Goal: Communication & Community: Share content

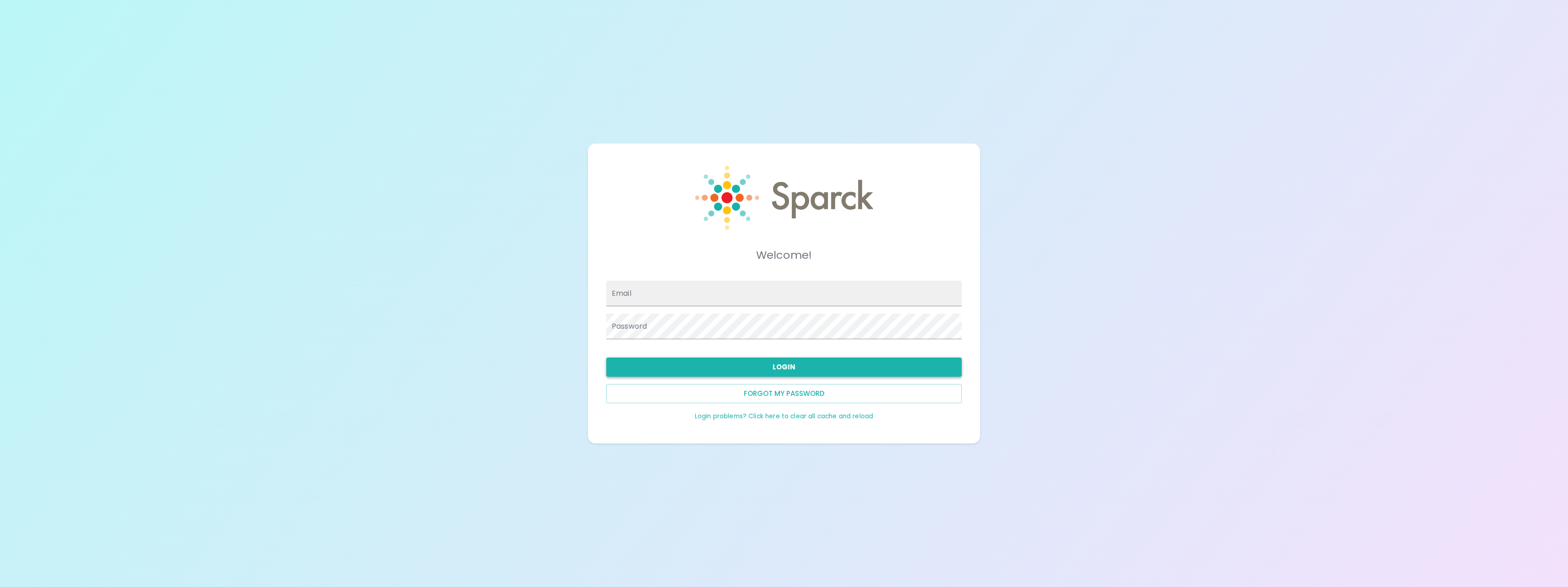
type input "[EMAIL_ADDRESS][DOMAIN_NAME]"
drag, startPoint x: 761, startPoint y: 366, endPoint x: 767, endPoint y: 360, distance: 8.5
click at [761, 366] on button "Login" at bounding box center [784, 367] width 355 height 19
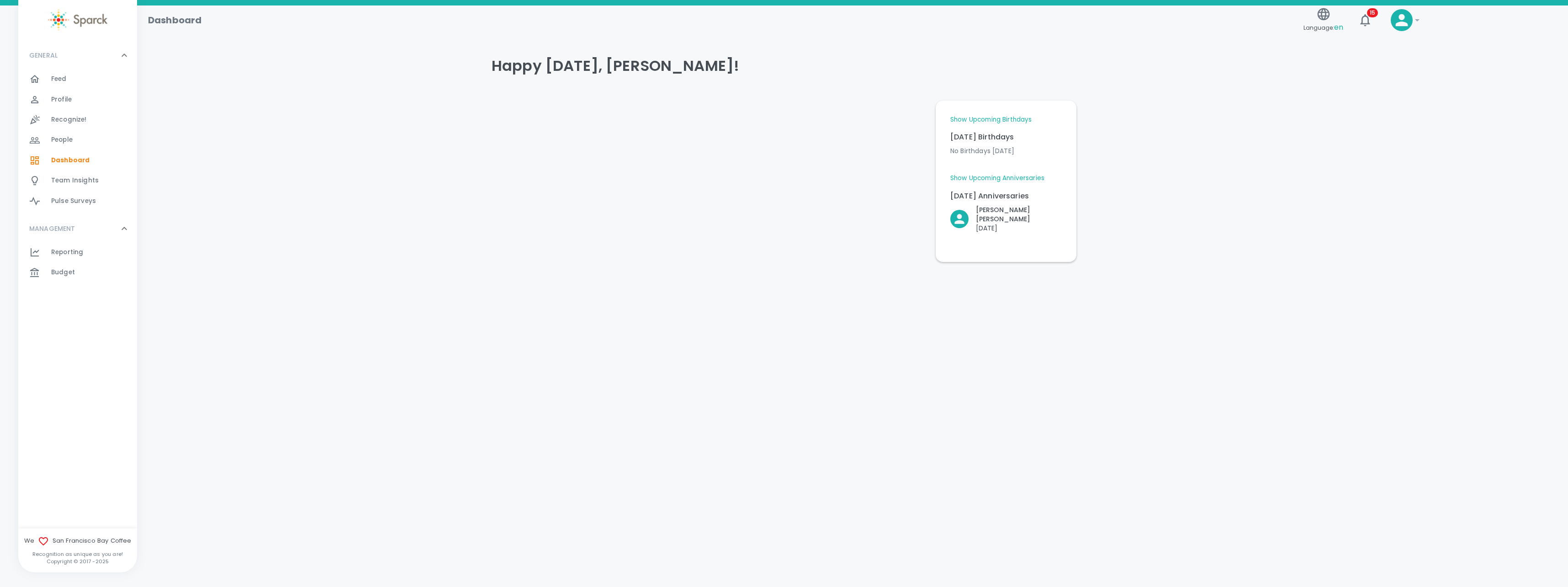
click at [72, 122] on span "Recognize!" at bounding box center [69, 119] width 36 height 9
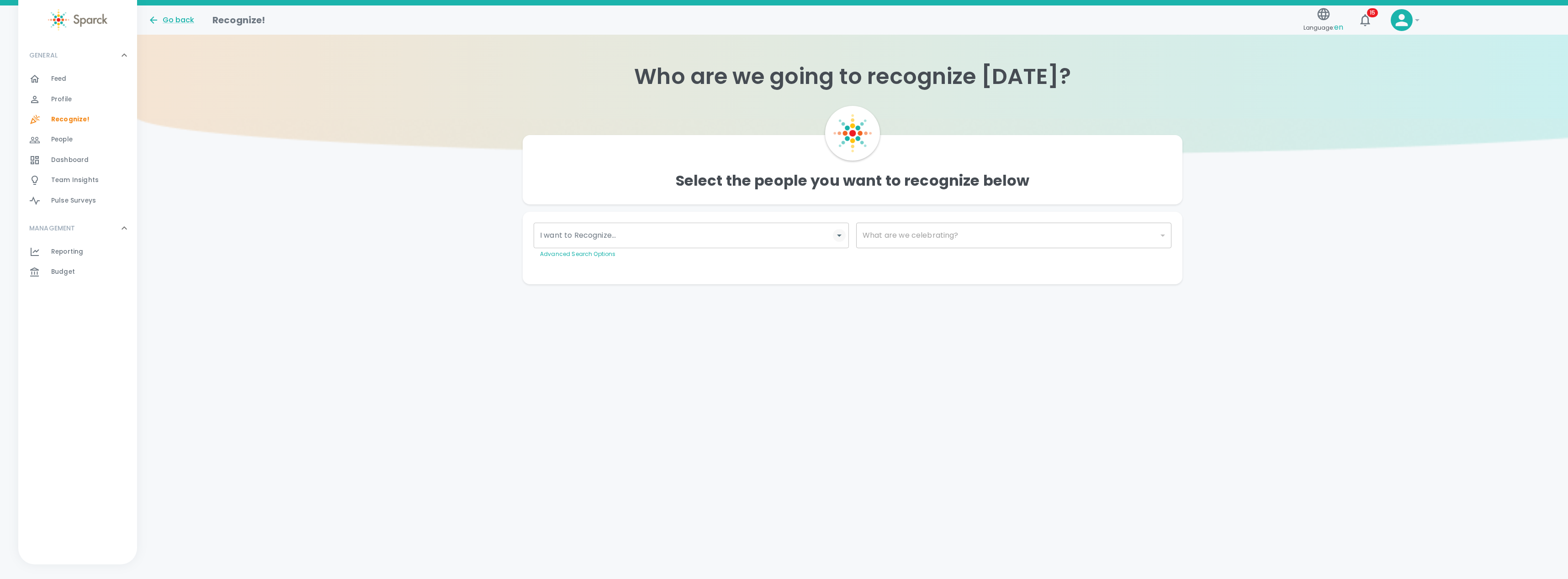
click at [841, 235] on icon "Open" at bounding box center [839, 235] width 11 height 11
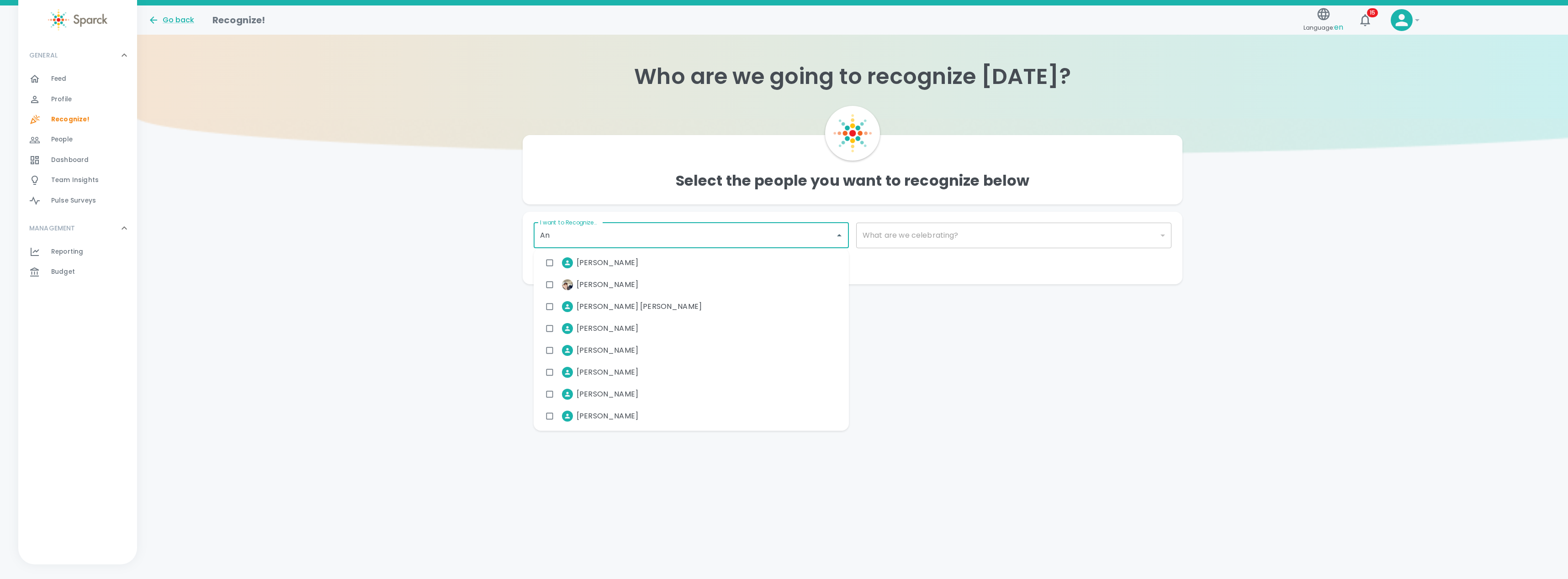
type input "[PERSON_NAME]"
click at [549, 375] on input "checkbox" at bounding box center [550, 372] width 18 height 18
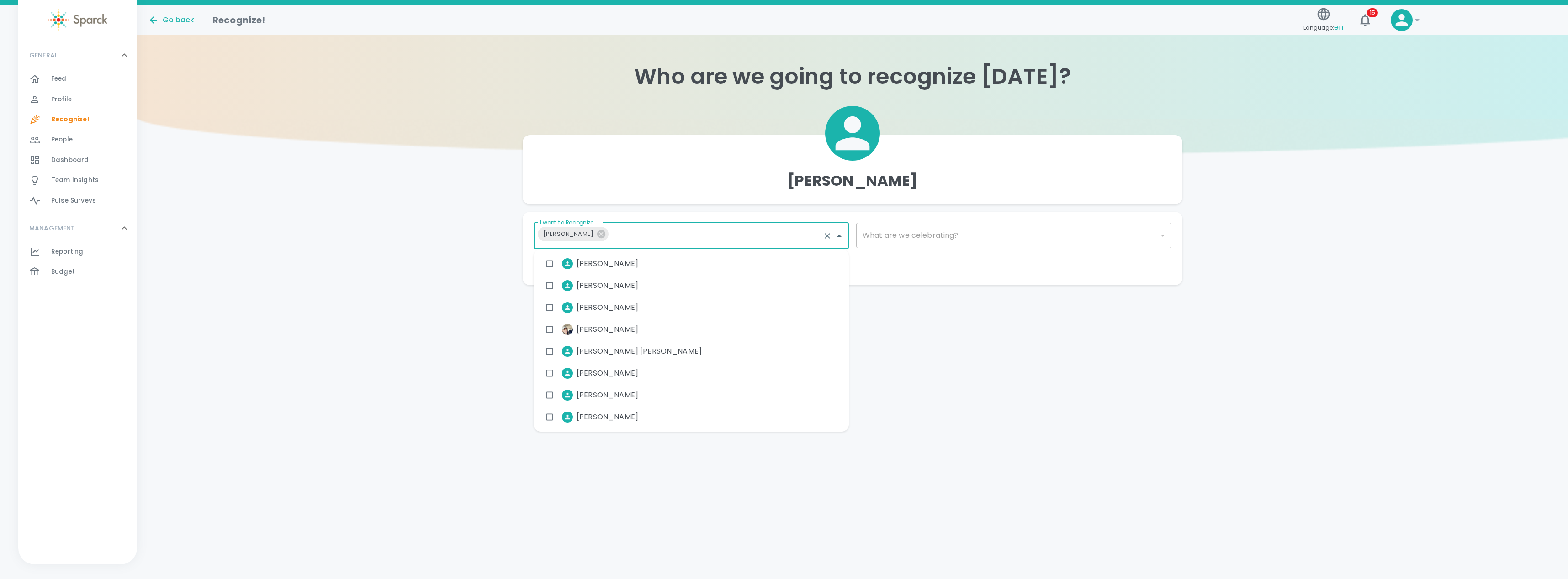
click at [996, 322] on html "Skip Navigation Go back Recognize! Language: en 15 ! GENERAL 0 Feed 0 Profile 0…" at bounding box center [784, 161] width 1568 height 322
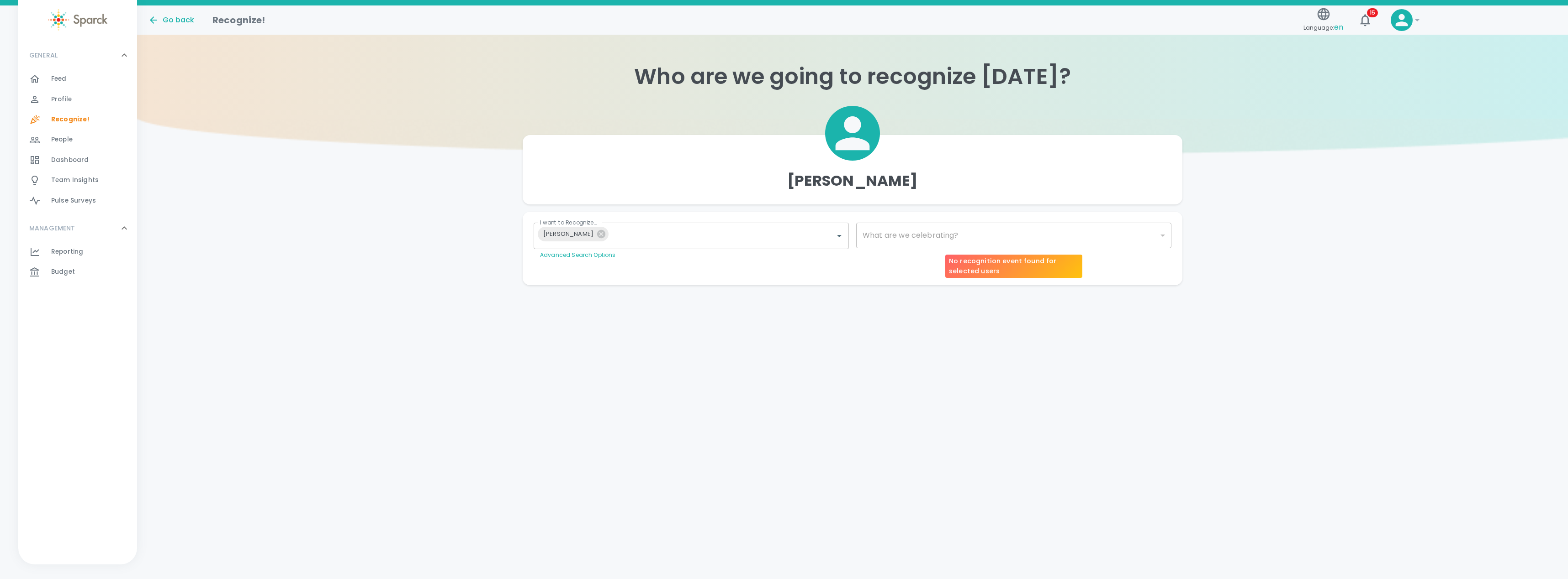
click at [1049, 240] on div "​" at bounding box center [1014, 235] width 315 height 26
click at [1133, 231] on body "Skip Navigation Go back Recognize! Language: en 15 ! GENERAL 0 Feed 0 Profile 0…" at bounding box center [784, 161] width 1568 height 322
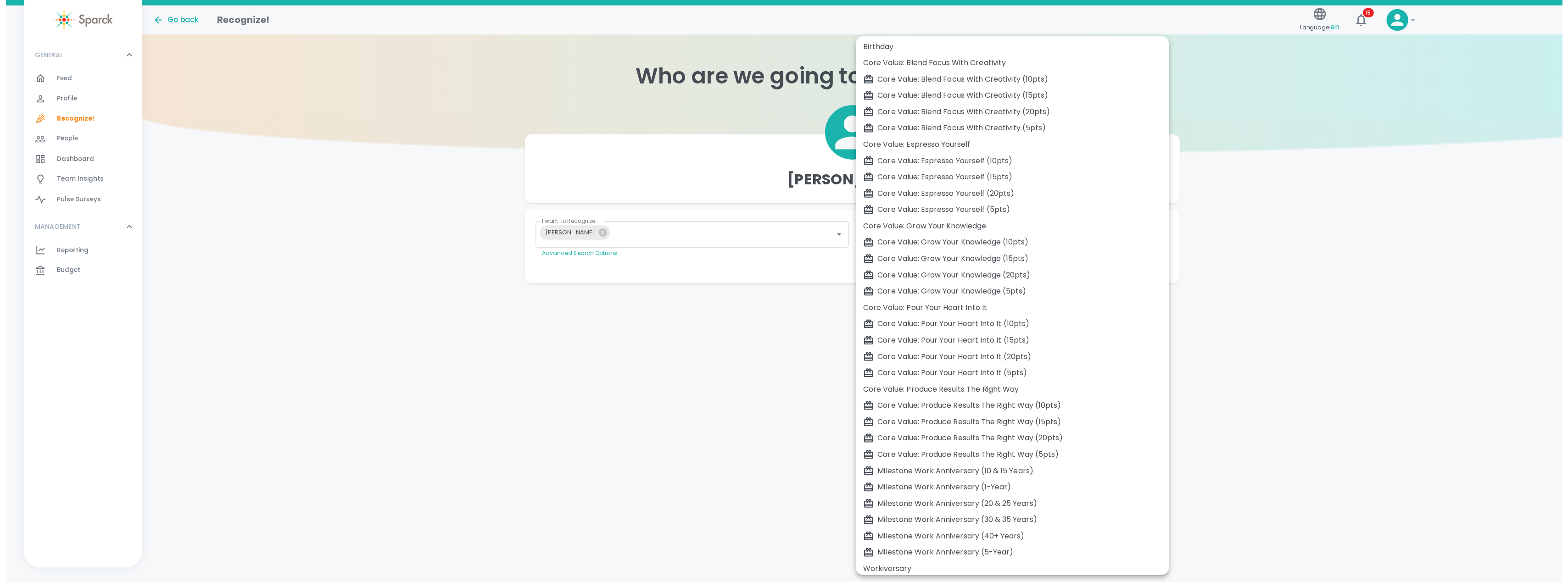
scroll to position [90, 0]
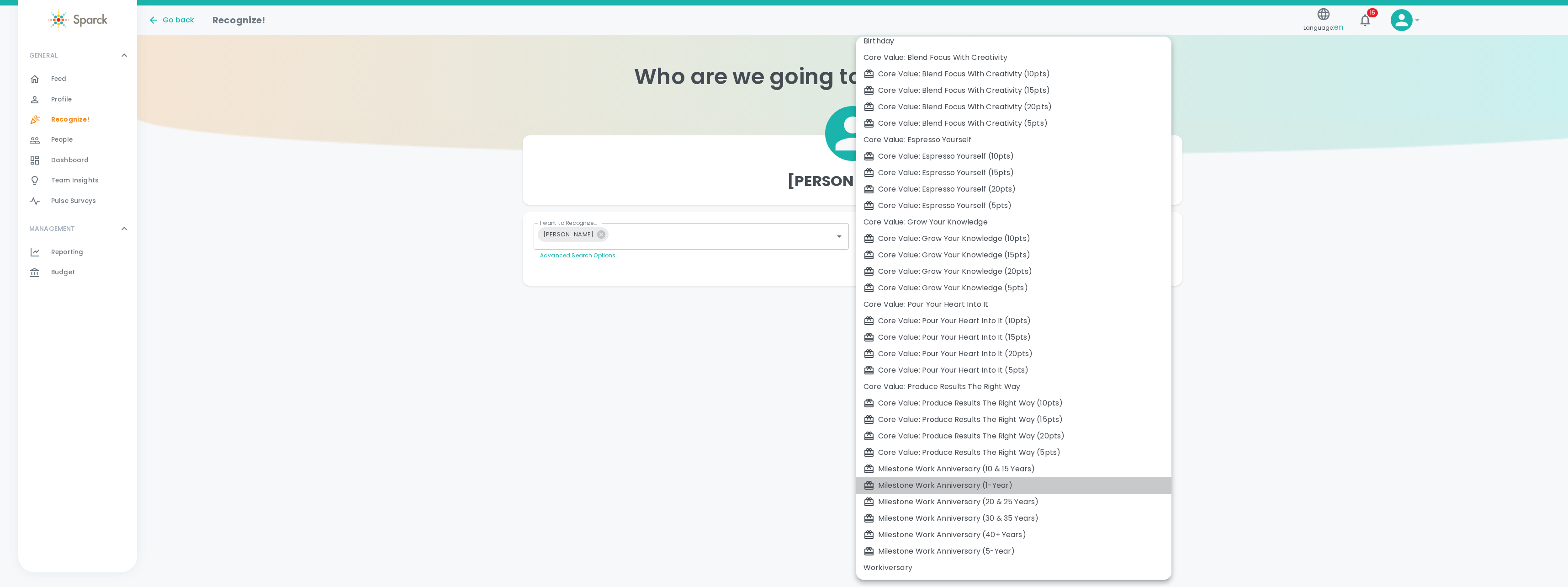
click at [1024, 484] on div "Milestone Work Anniversary (1-Year)" at bounding box center [1014, 485] width 301 height 11
type input "2104"
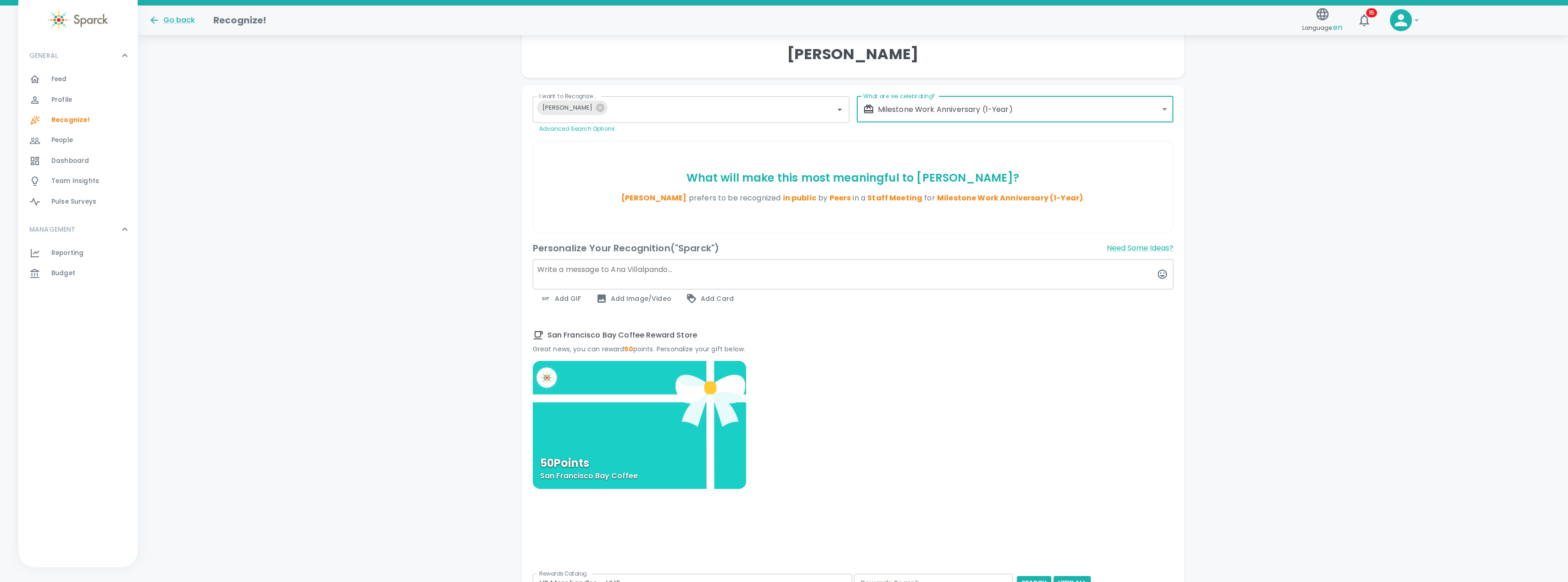
scroll to position [183, 0]
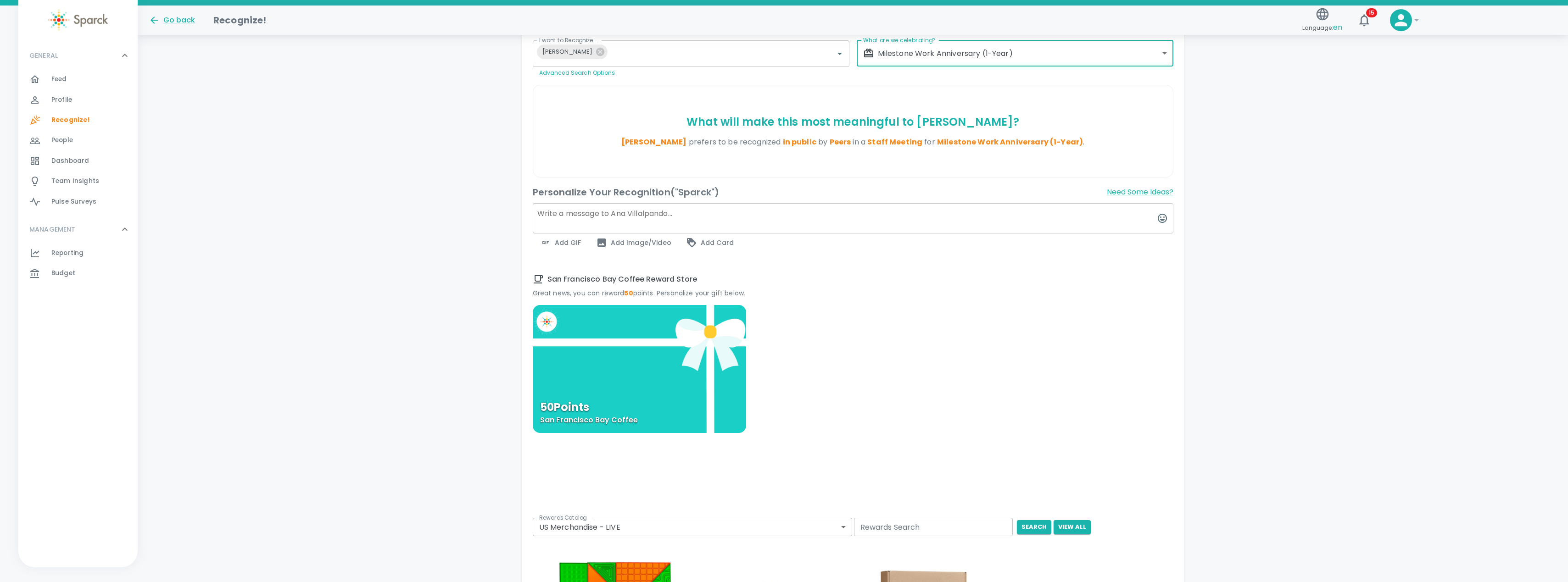
click at [681, 220] on textarea at bounding box center [853, 219] width 641 height 31
click at [686, 207] on textarea at bounding box center [853, 219] width 641 height 31
paste textarea "Happy 1-Year Work Anniversary [PERSON_NAME]! Over the past year, your dedicatio…"
type textarea "Happy 1-Year Work Anniversary [PERSON_NAME]! Over the past year, your dedicatio…"
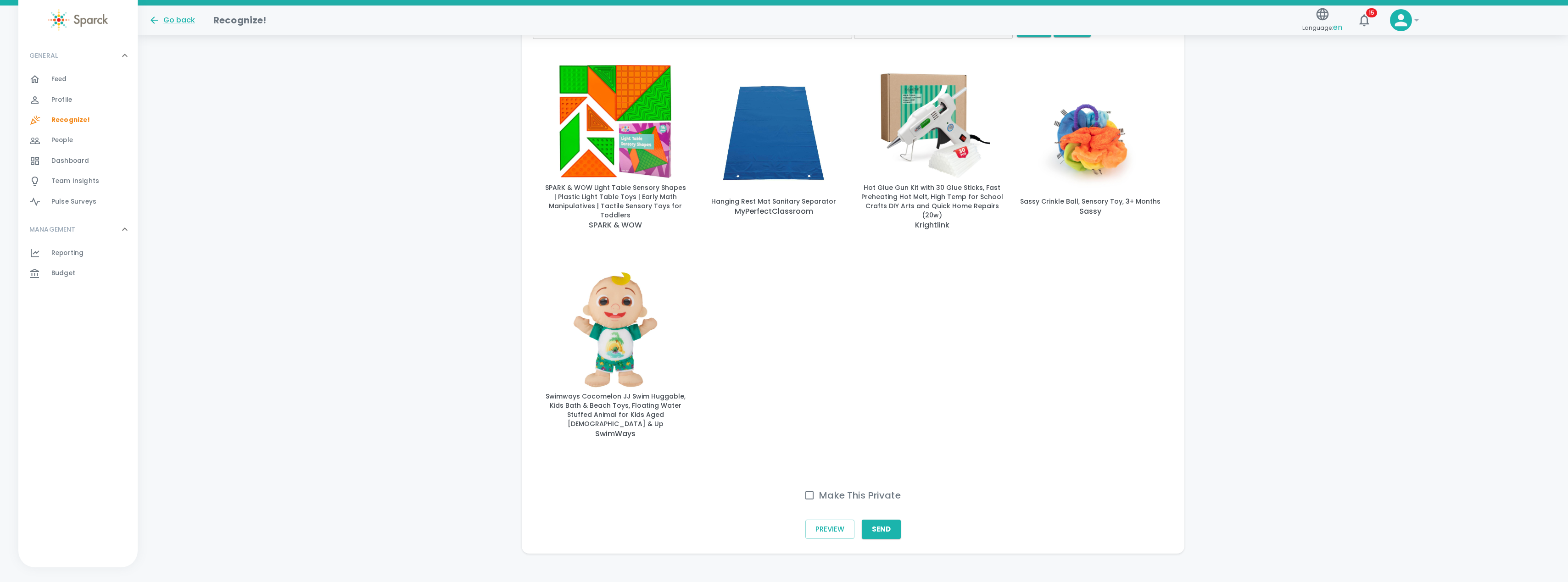
scroll to position [711, 0]
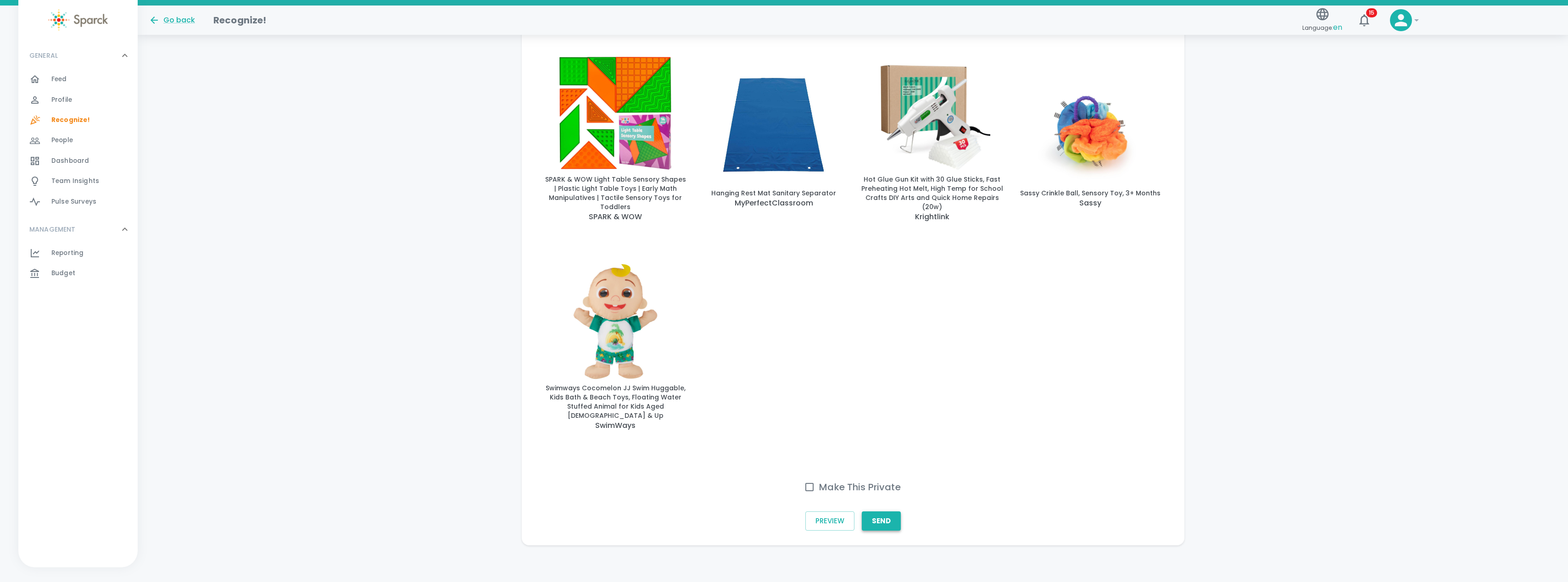
click at [885, 519] on button "Send" at bounding box center [882, 521] width 39 height 20
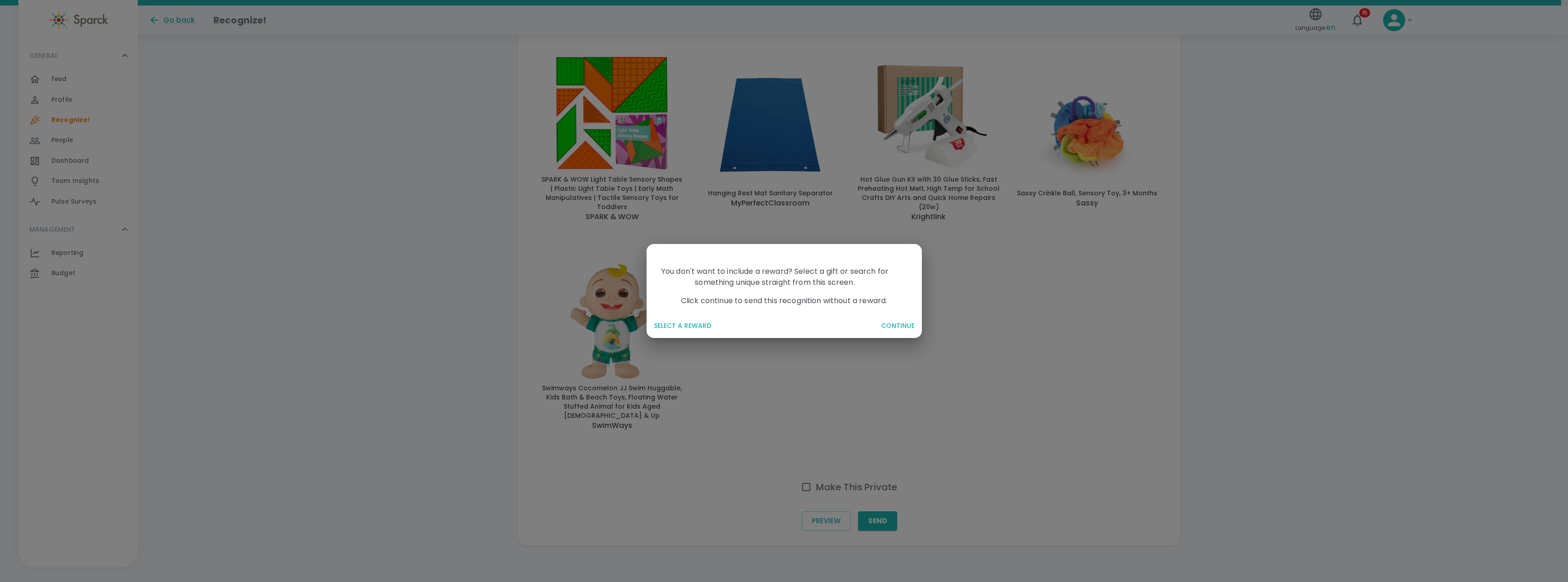
scroll to position [704, 0]
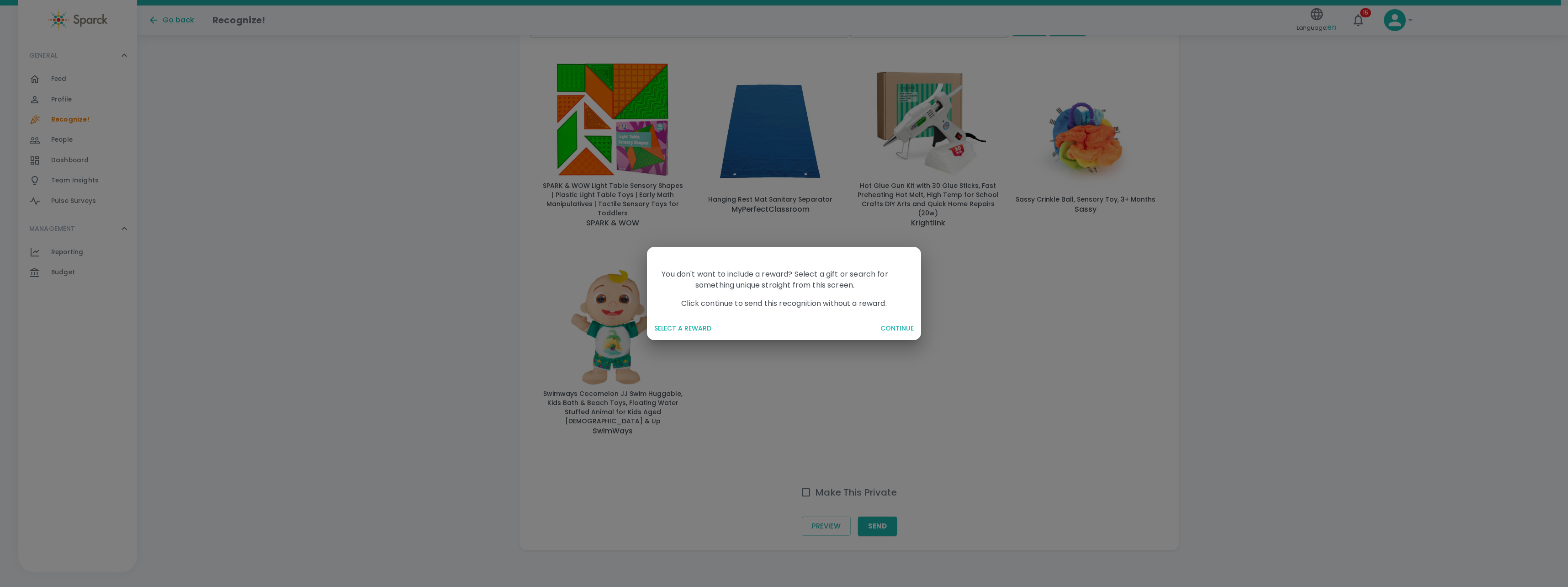
click at [698, 329] on button "SELECT A REWARD" at bounding box center [762, 328] width 223 height 17
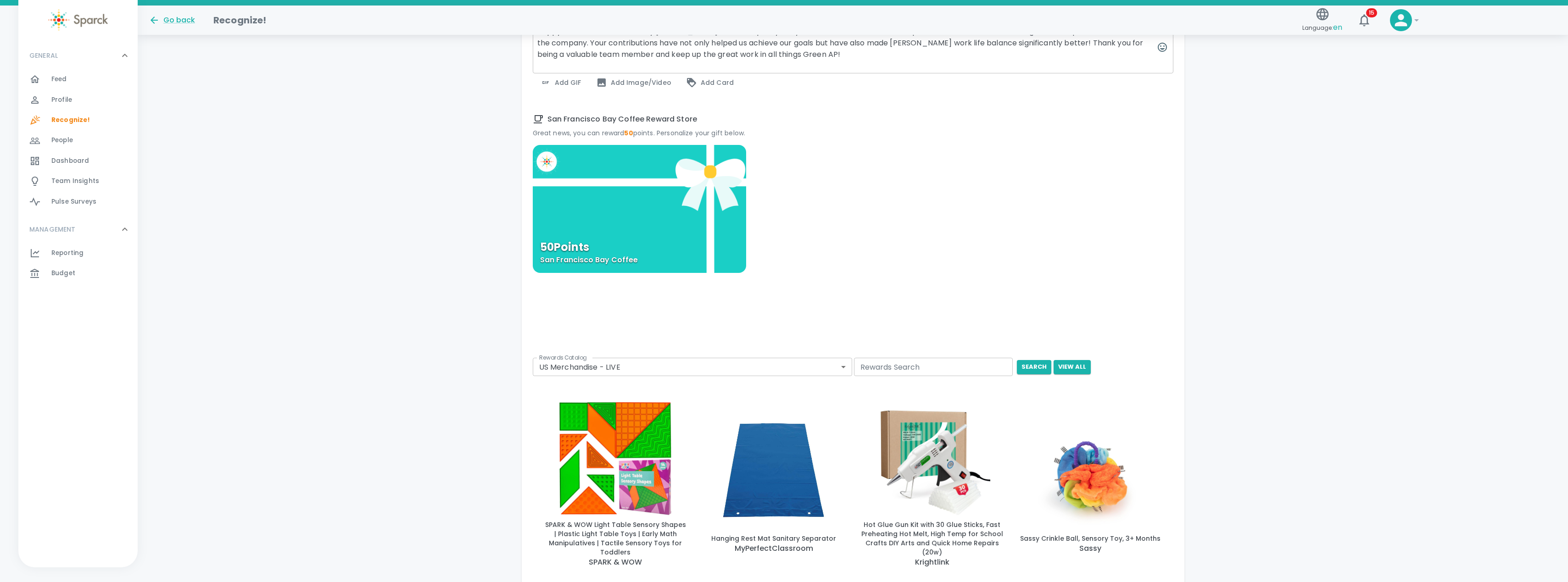
scroll to position [337, 0]
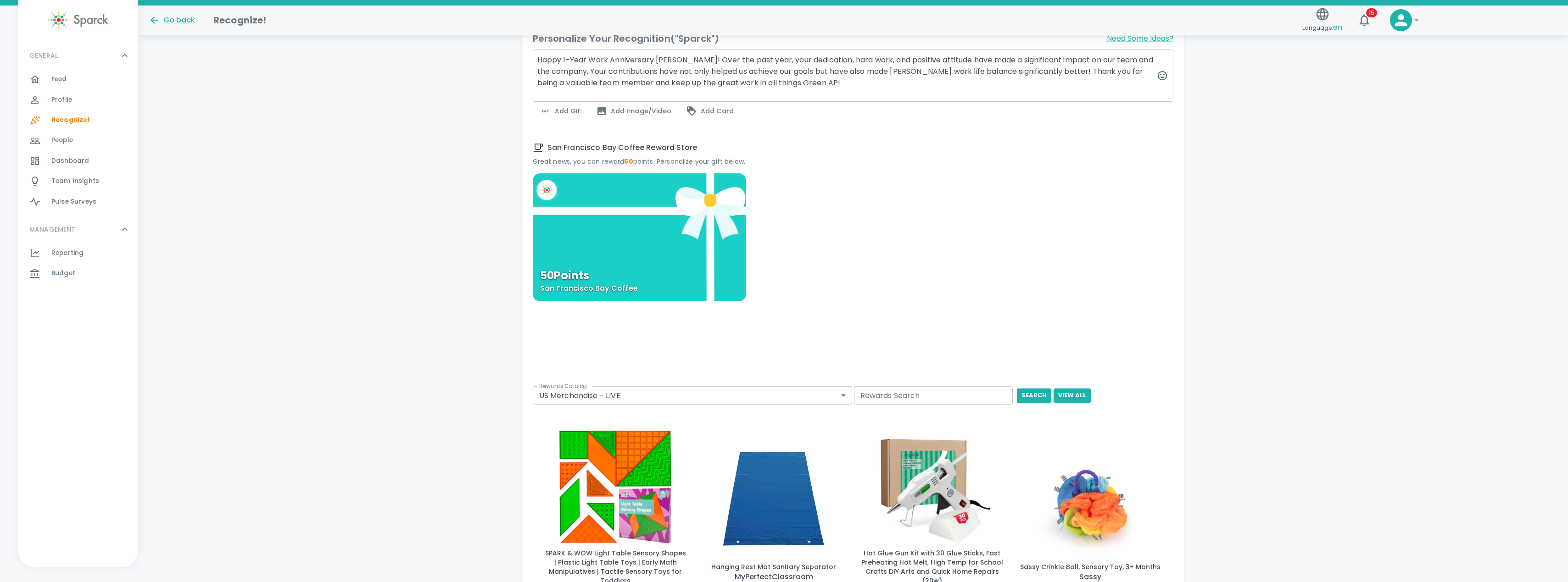
click at [649, 201] on div "50 Points San Francisco Bay Coffee" at bounding box center [639, 237] width 213 height 128
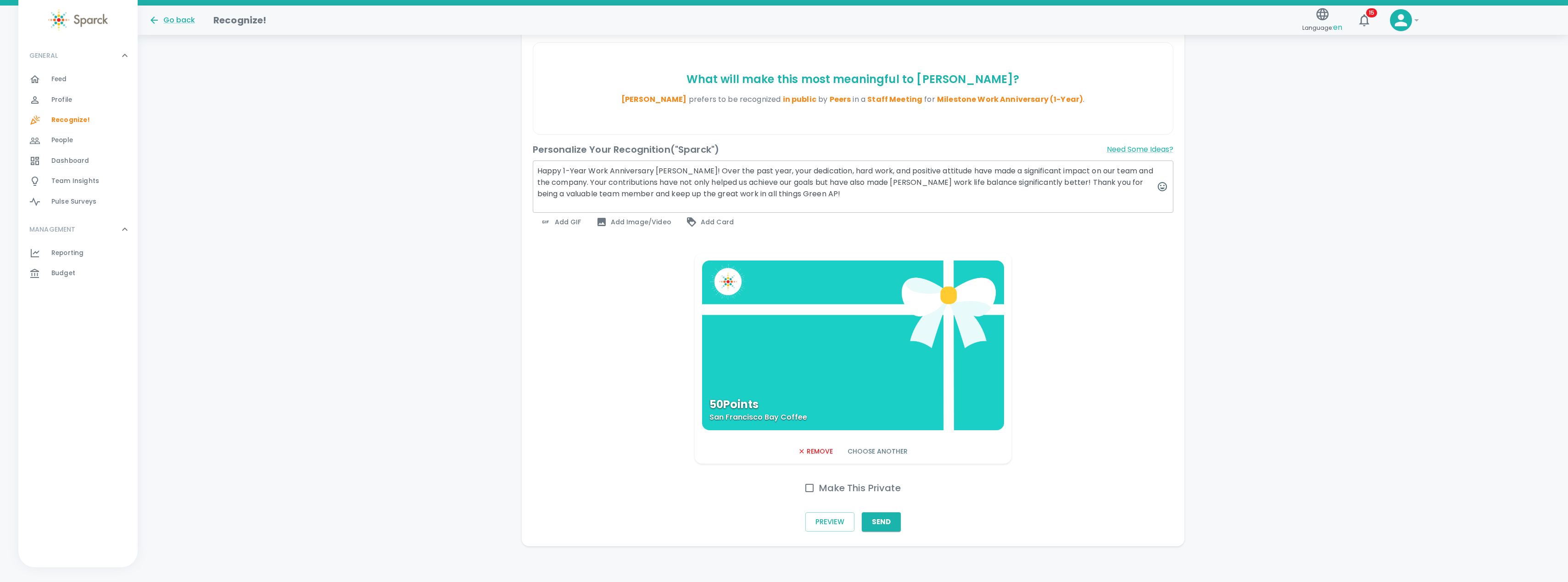
scroll to position [227, 0]
click at [882, 523] on button "Send" at bounding box center [882, 521] width 39 height 20
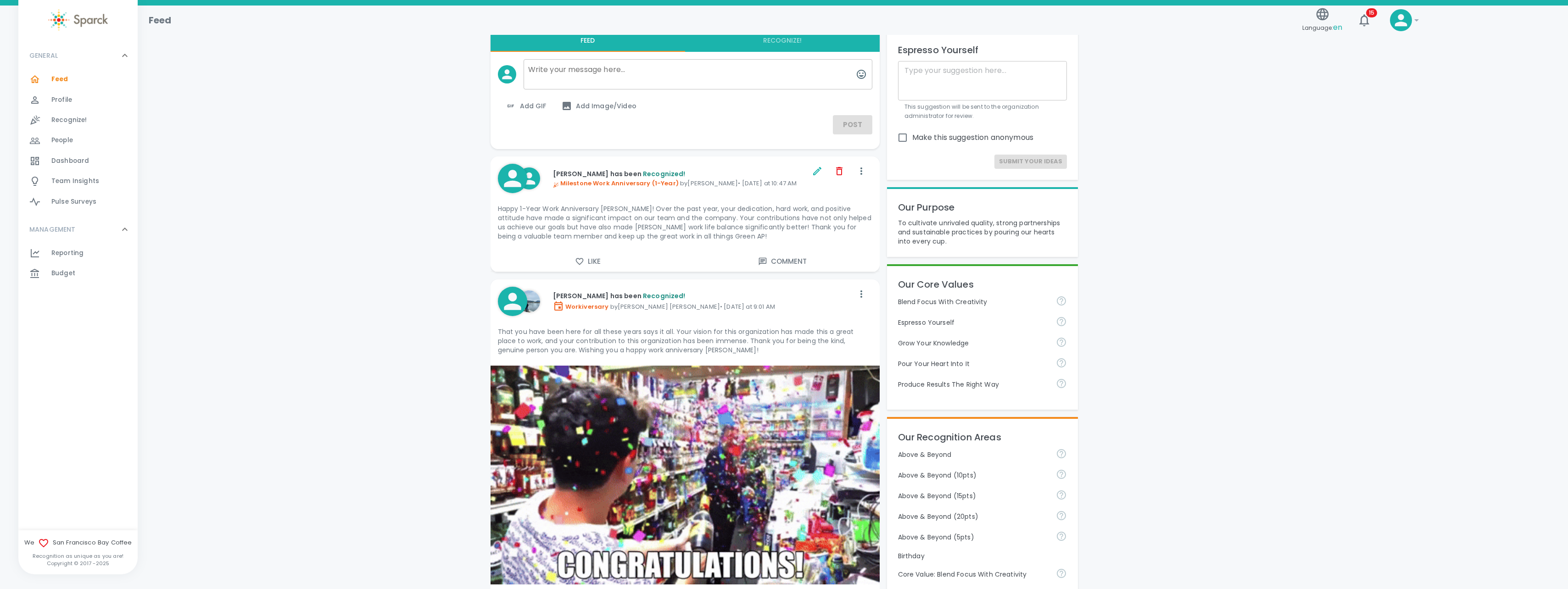
scroll to position [46, 0]
